Goal: Transaction & Acquisition: Purchase product/service

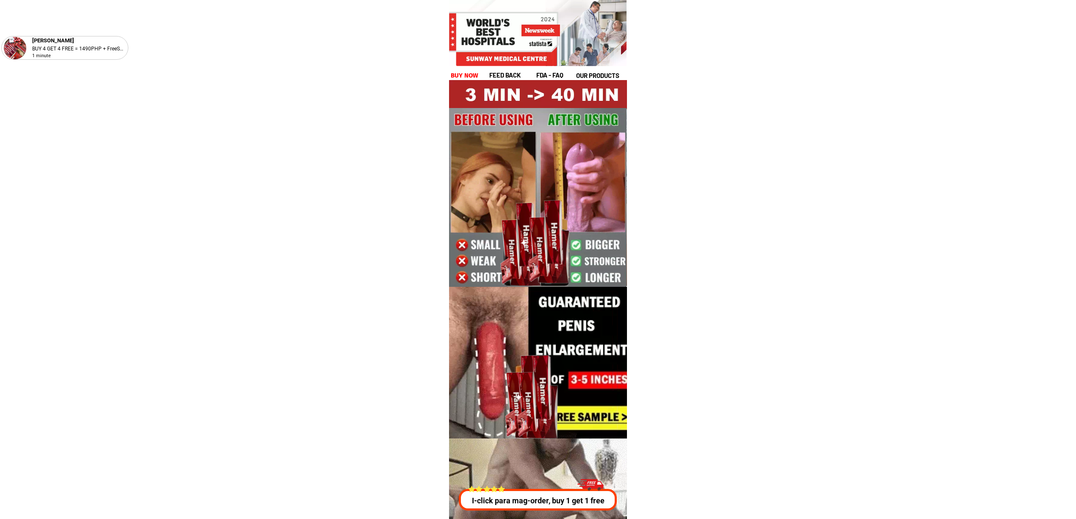
click at [564, 475] on div "I-click para mag-order, buy 1 get 1 free" at bounding box center [537, 492] width 163 height 36
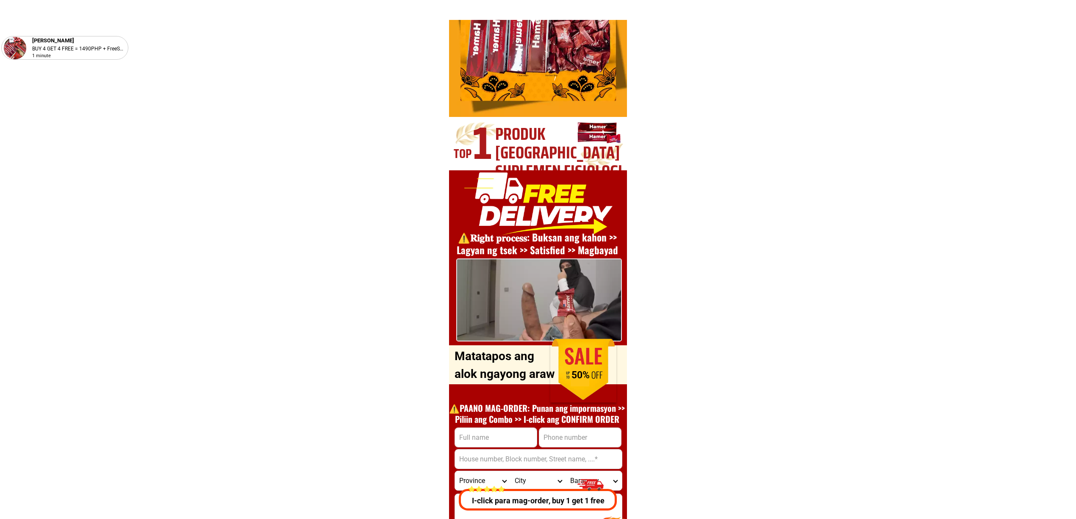
scroll to position [3051, 0]
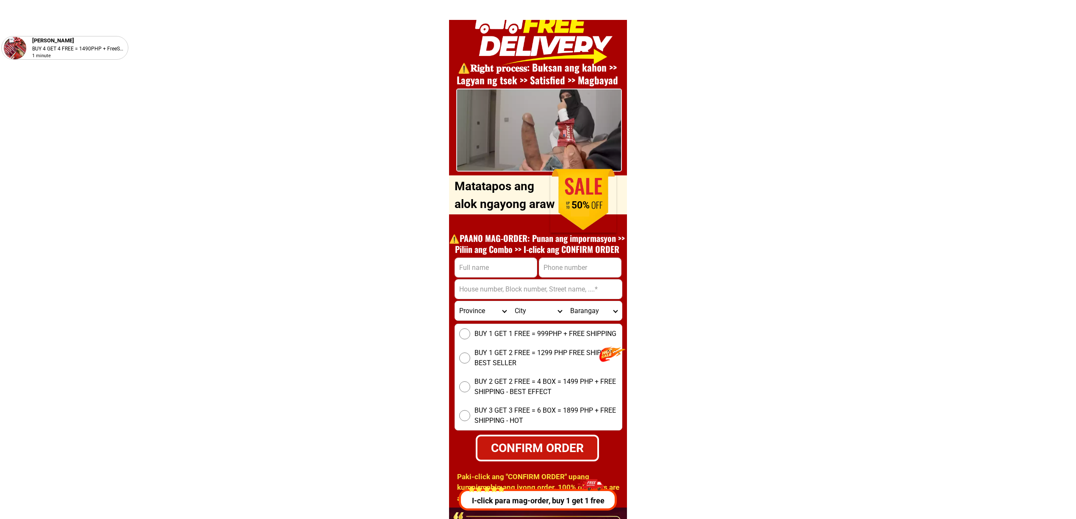
click at [556, 278] on form "CONFIRM ORDER Province [GEOGRAPHIC_DATA] [GEOGRAPHIC_DATA][PERSON_NAME][GEOGRAP…" at bounding box center [538, 359] width 168 height 204
paste input "09662078155"
type input "09662078155"
click at [556, 273] on input "Input phone_number" at bounding box center [580, 267] width 82 height 19
paste input "09662078155"
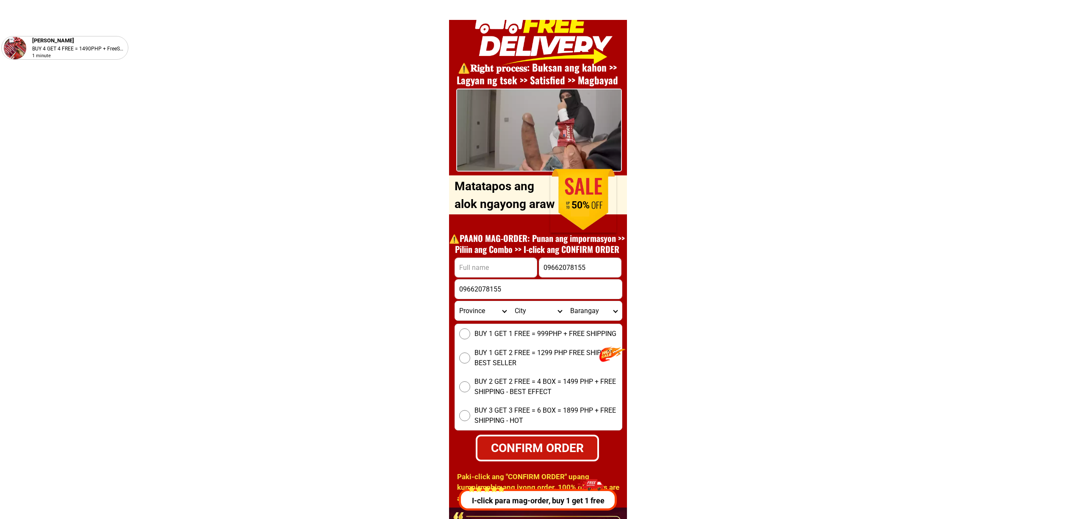
type input "09662078155"
drag, startPoint x: 473, startPoint y: 258, endPoint x: 485, endPoint y: 261, distance: 12.6
click at [475, 258] on input "Input full_name" at bounding box center [496, 267] width 82 height 19
paste input "[PERSON_NAME]"
type input "[PERSON_NAME]"
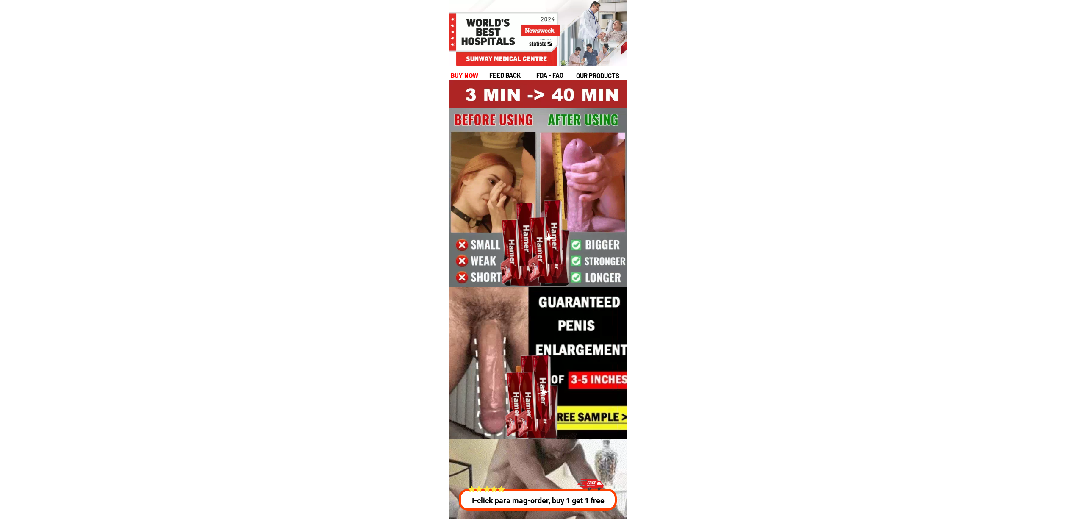
click at [523, 499] on p "I-click para mag-order, buy 1 get 1 free" at bounding box center [537, 500] width 163 height 11
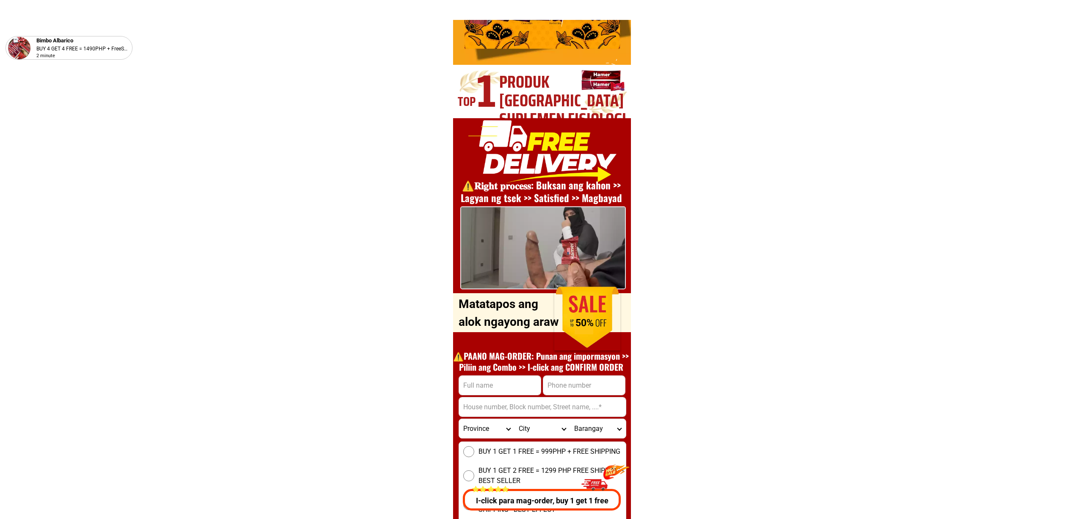
scroll to position [3051, 0]
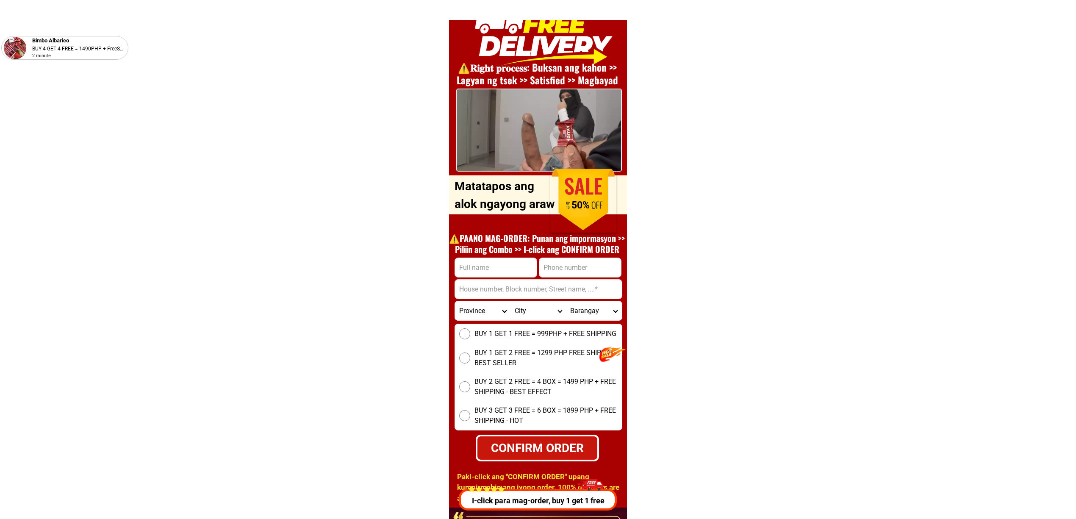
click at [586, 273] on input "Input phone_number" at bounding box center [580, 267] width 82 height 19
paste input "09950231419"
type input "09950231419"
click at [573, 282] on input "Input address" at bounding box center [538, 288] width 167 height 19
paste input "ugong pasig cty"
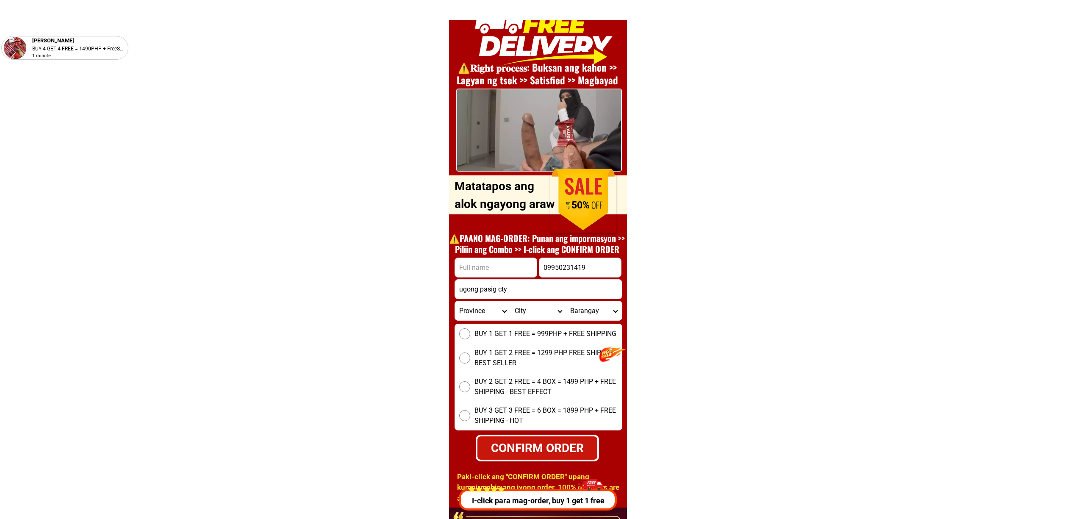
type input "ugong pasig cty"
click at [520, 253] on h1 "⚠️️PAANO MAG-ORDER: Punan ang impormasyon >> Piliin ang Combo >> I-click ang CO…" at bounding box center [537, 243] width 185 height 22
drag, startPoint x: 523, startPoint y: 268, endPoint x: 534, endPoint y: 268, distance: 11.0
click at [523, 268] on input "Input full_name" at bounding box center [496, 267] width 82 height 19
paste input "manny jose"
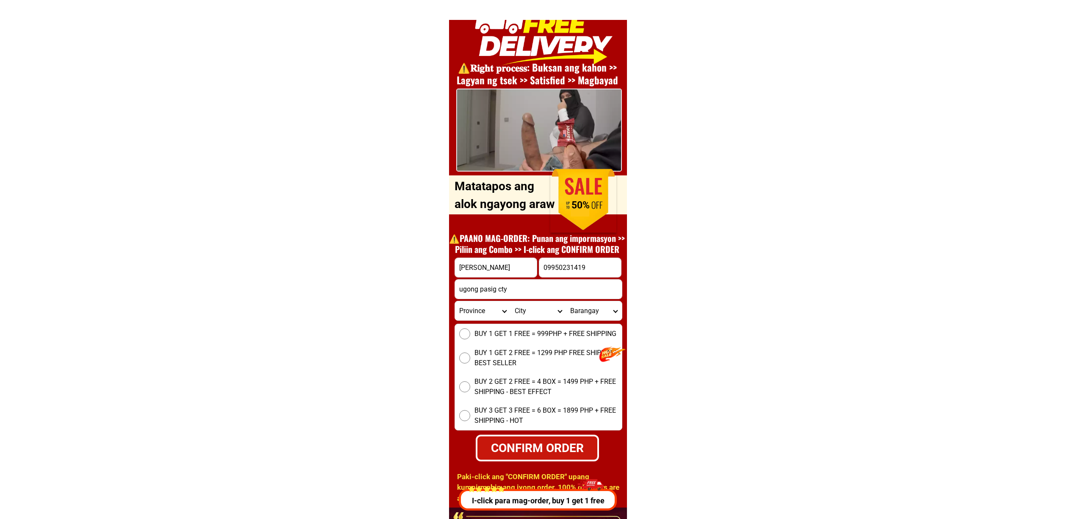
type input "manny jose"
click at [532, 293] on div "ugong pasig cty" at bounding box center [538, 289] width 168 height 20
click at [529, 290] on input "ugong pasig cty" at bounding box center [538, 288] width 167 height 19
paste input "manny jose 105 c santos ugong pasig city""
type input "manny jose 105 c santos ugong pasig city"
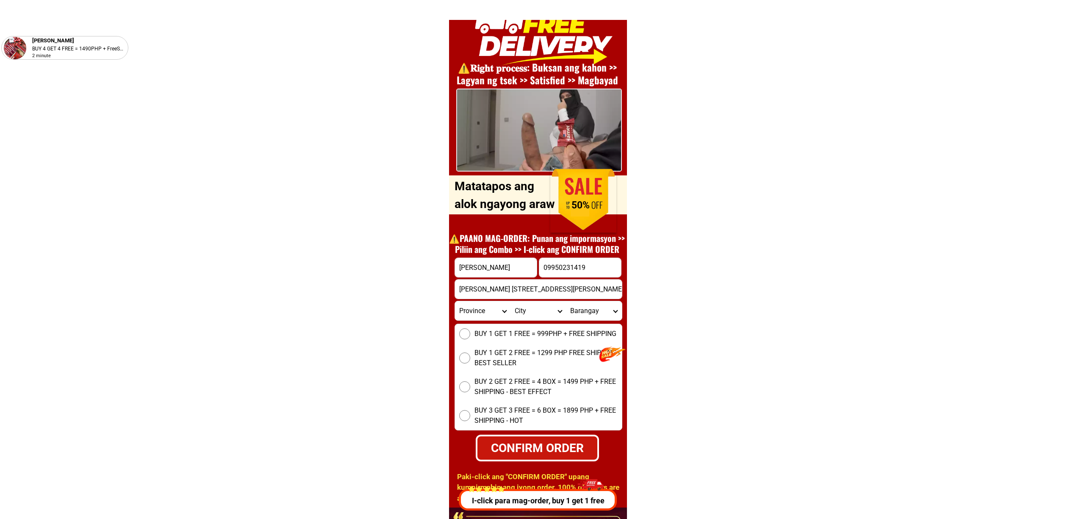
click at [494, 334] on span "BUY 1 GET 1 FREE = 999PHP + FREE SHIPPING" at bounding box center [545, 334] width 142 height 10
click at [470, 334] on input "BUY 1 GET 1 FREE = 999PHP + FREE SHIPPING" at bounding box center [464, 333] width 11 height 11
click at [545, 264] on input "09950231419" at bounding box center [580, 267] width 82 height 19
click at [551, 463] on div "⚠️️𝐑𝐢𝐠𝐡𝐭 𝐩𝐫𝐨𝐜𝐞𝐬𝐬: Buksan ang kahon >> Lagyan ng tsek >> Satisfied >> Magbayad O…" at bounding box center [538, 253] width 178 height 507
click at [545, 451] on div "CONFIRM ORDER" at bounding box center [537, 448] width 120 height 18
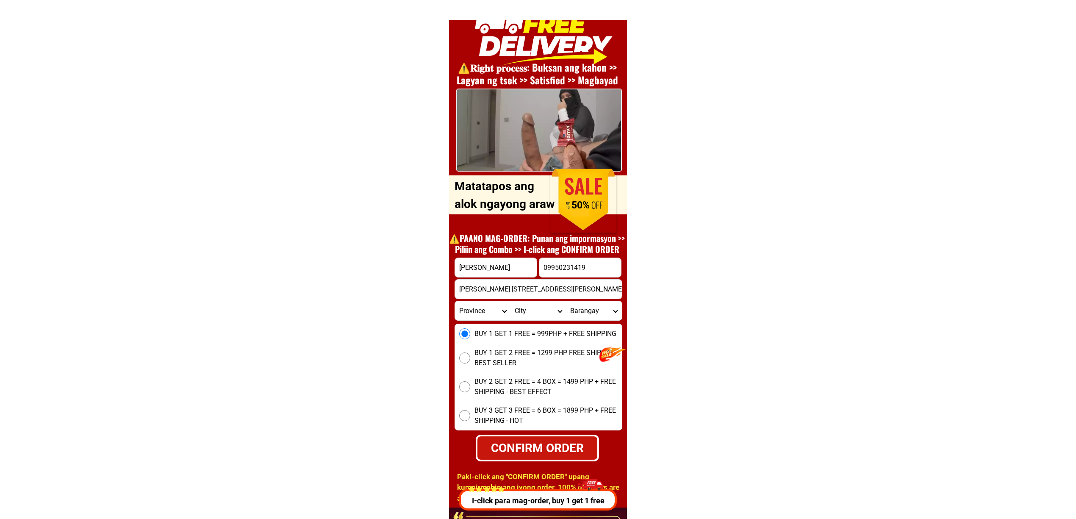
radio input "true"
